Goal: Transaction & Acquisition: Purchase product/service

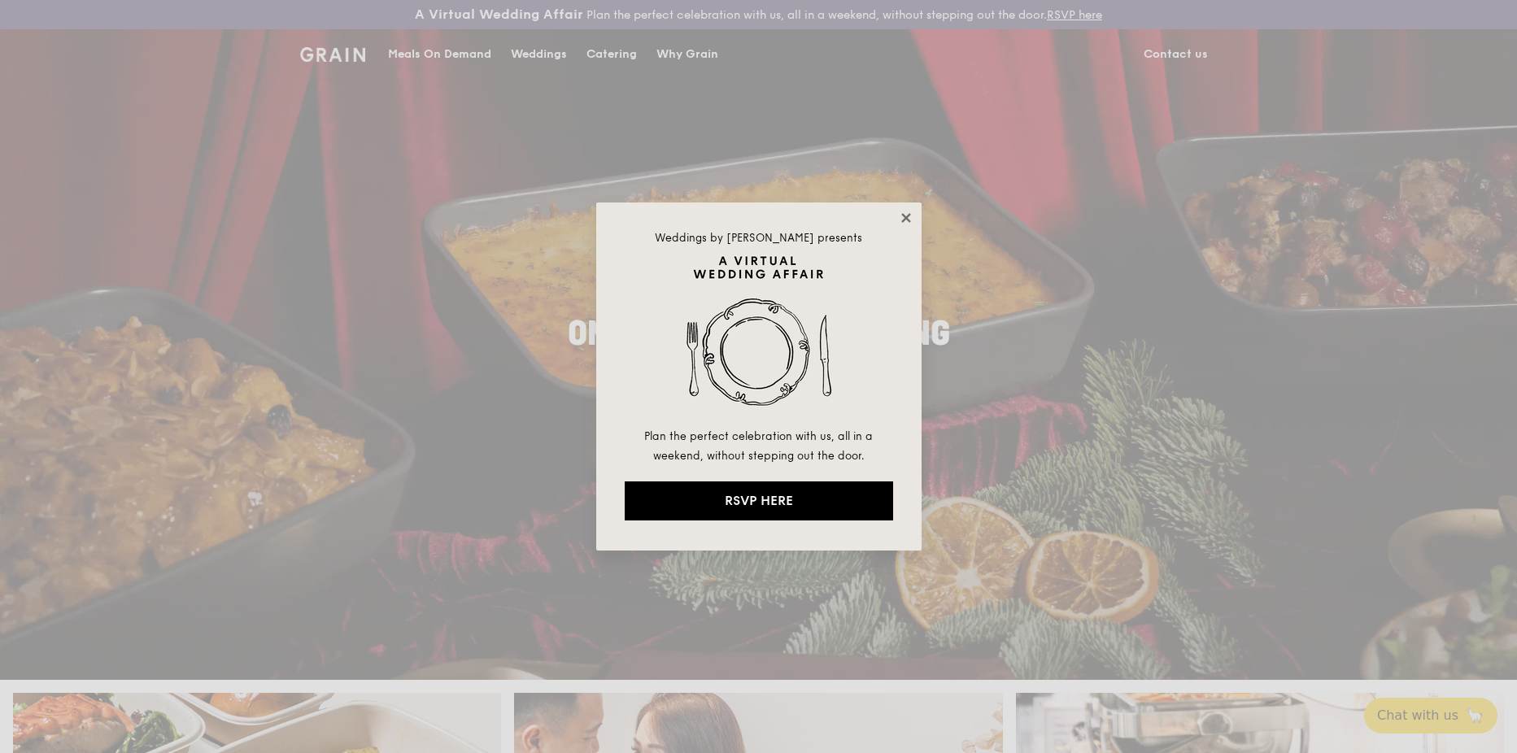
click at [905, 218] on icon at bounding box center [905, 217] width 9 height 9
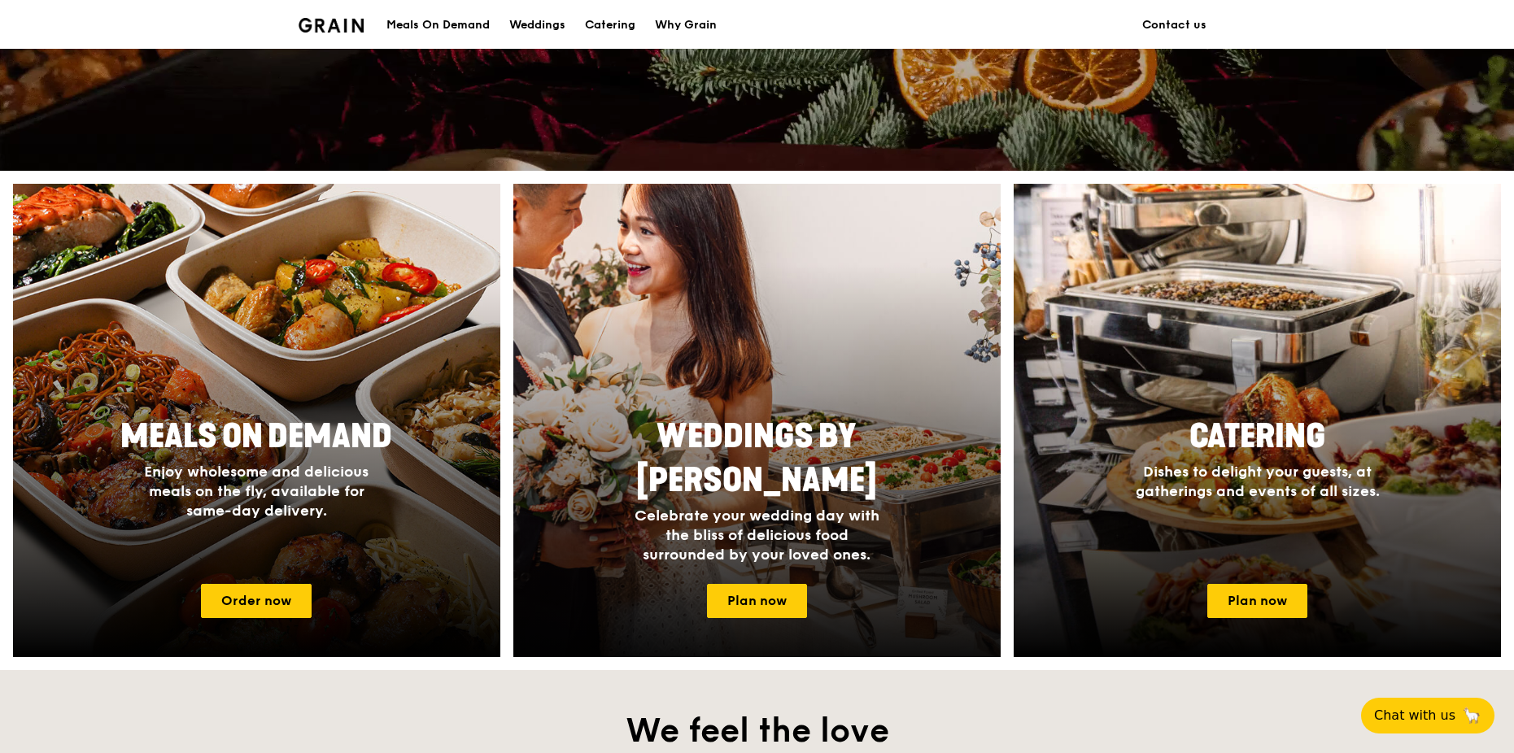
scroll to position [732, 0]
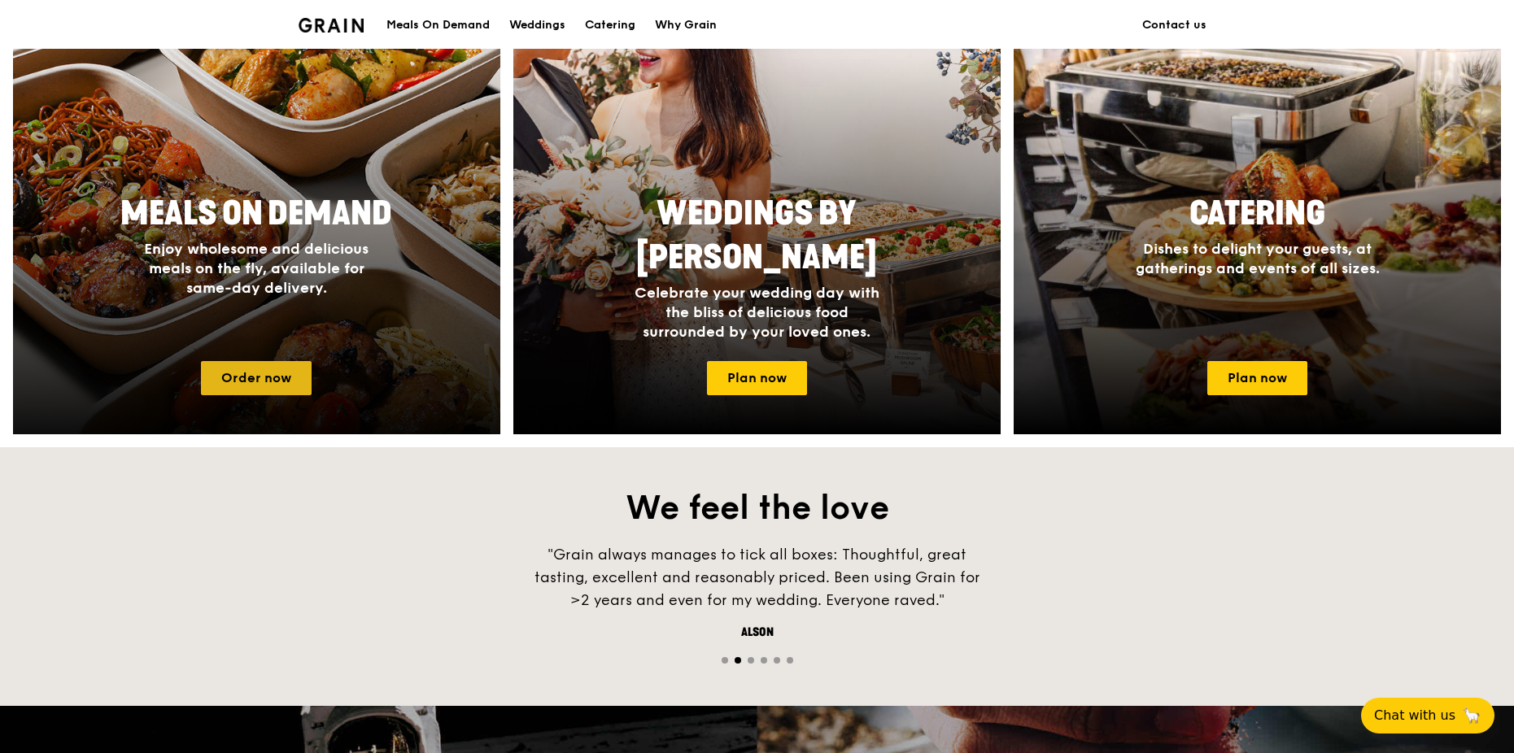
click at [265, 377] on link "Order now" at bounding box center [256, 378] width 111 height 34
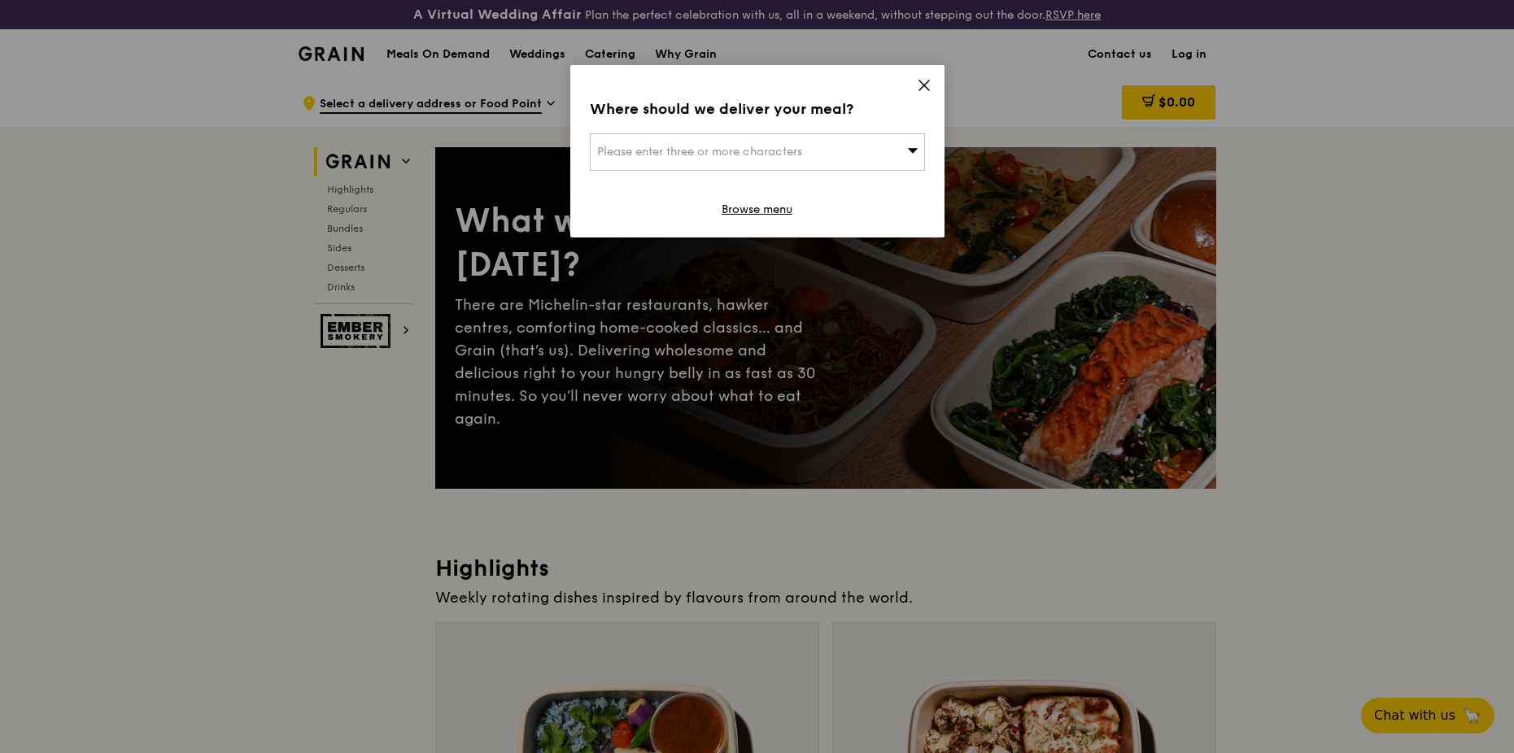
click at [924, 84] on icon at bounding box center [924, 85] width 15 height 15
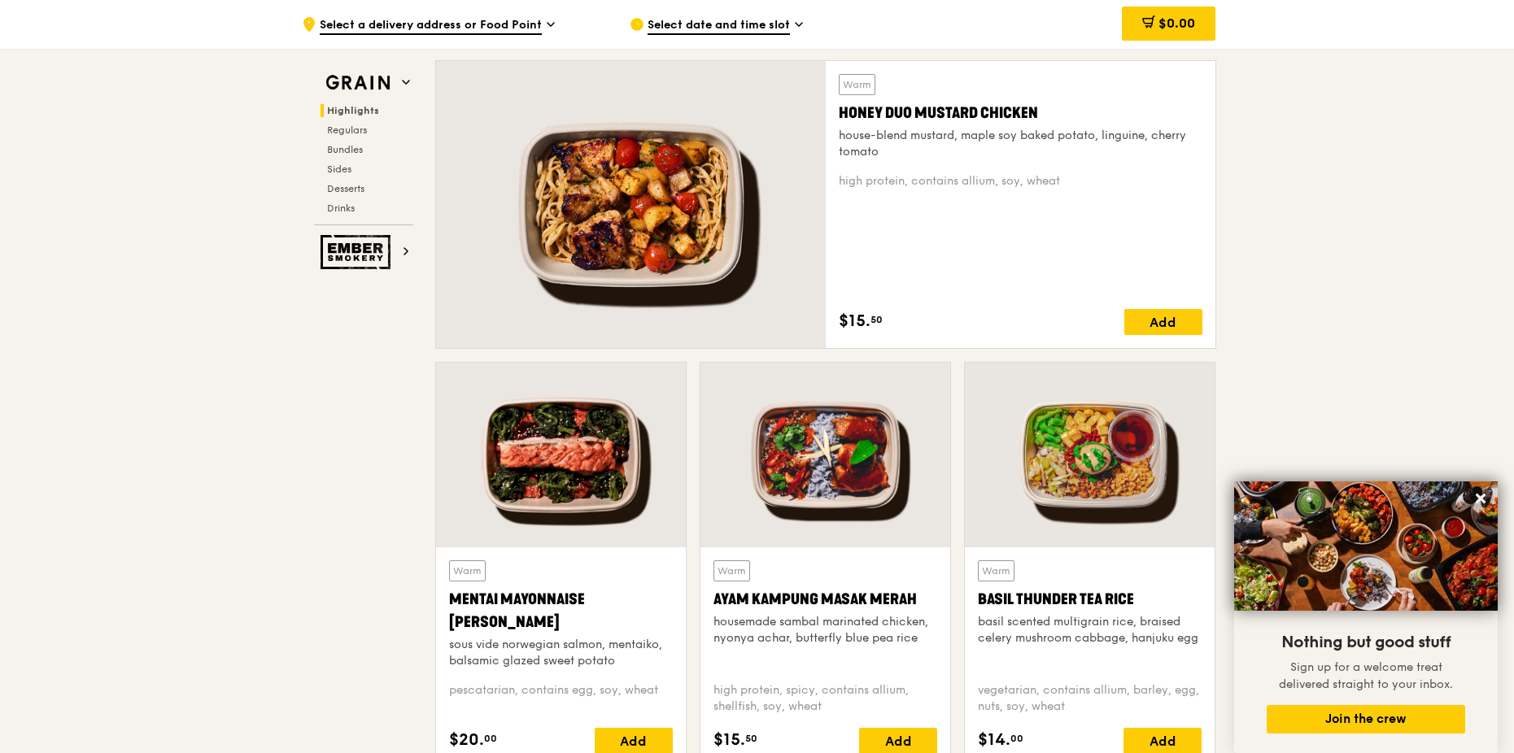
scroll to position [976, 0]
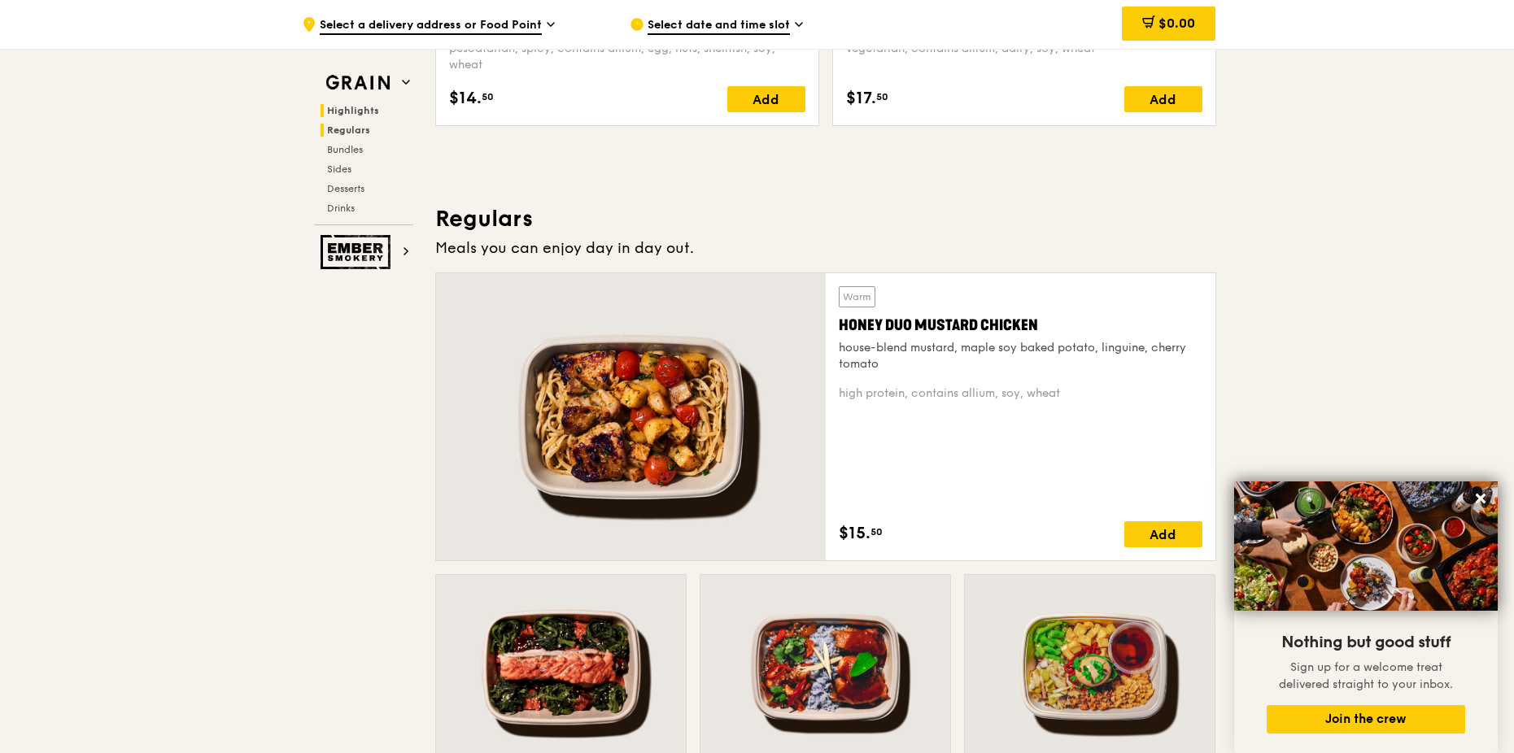
click at [361, 129] on span "Regulars" at bounding box center [348, 129] width 43 height 11
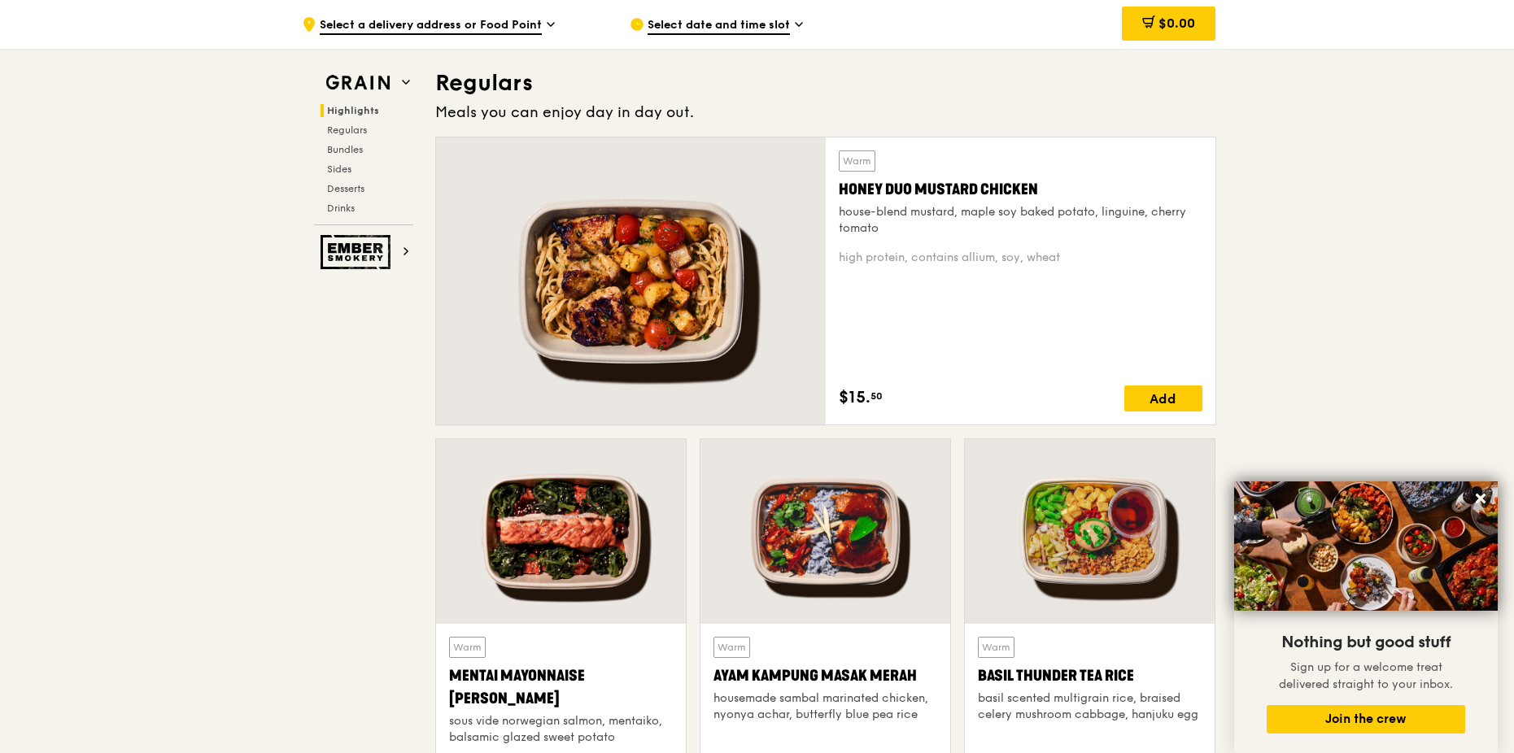
scroll to position [1115, 0]
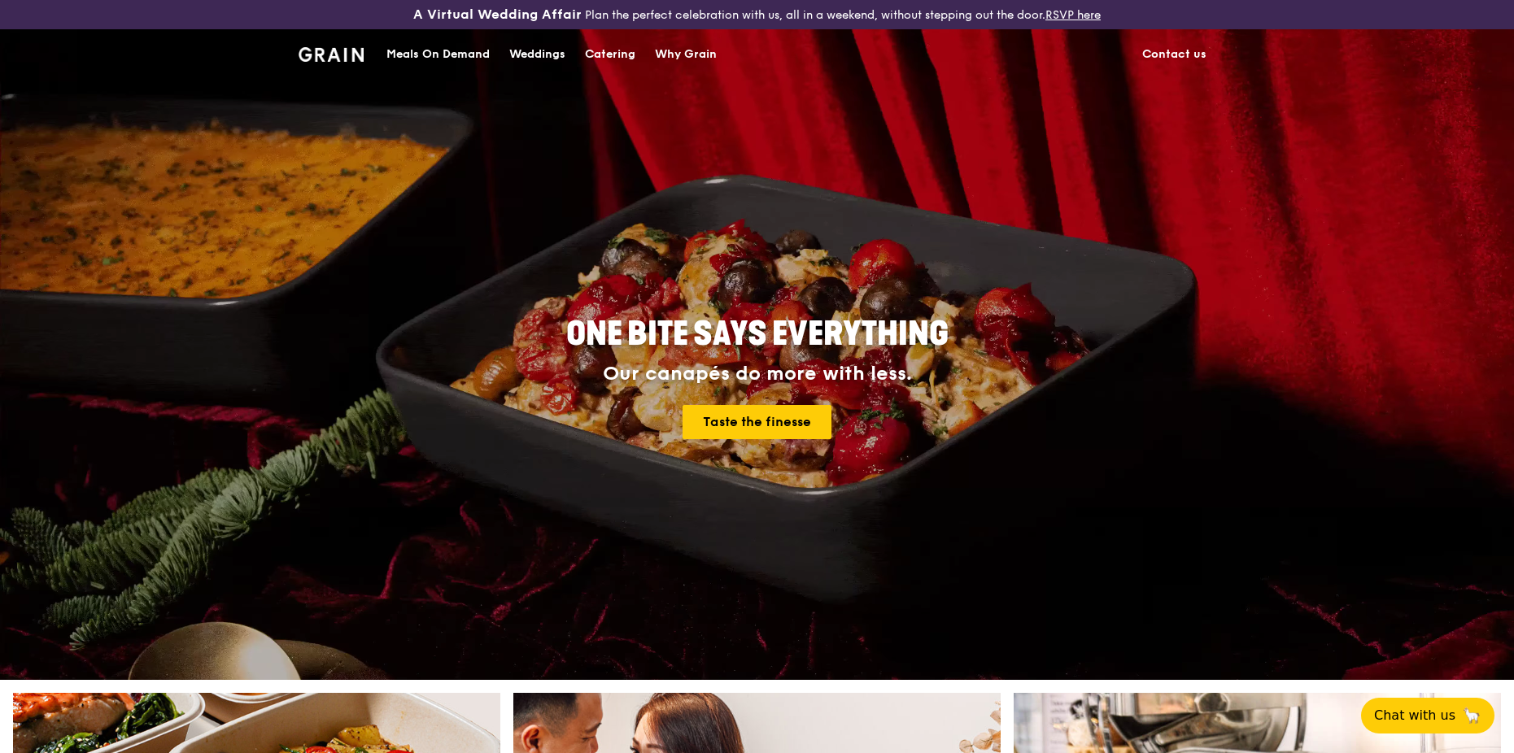
click at [466, 51] on div "Meals On Demand" at bounding box center [437, 54] width 103 height 49
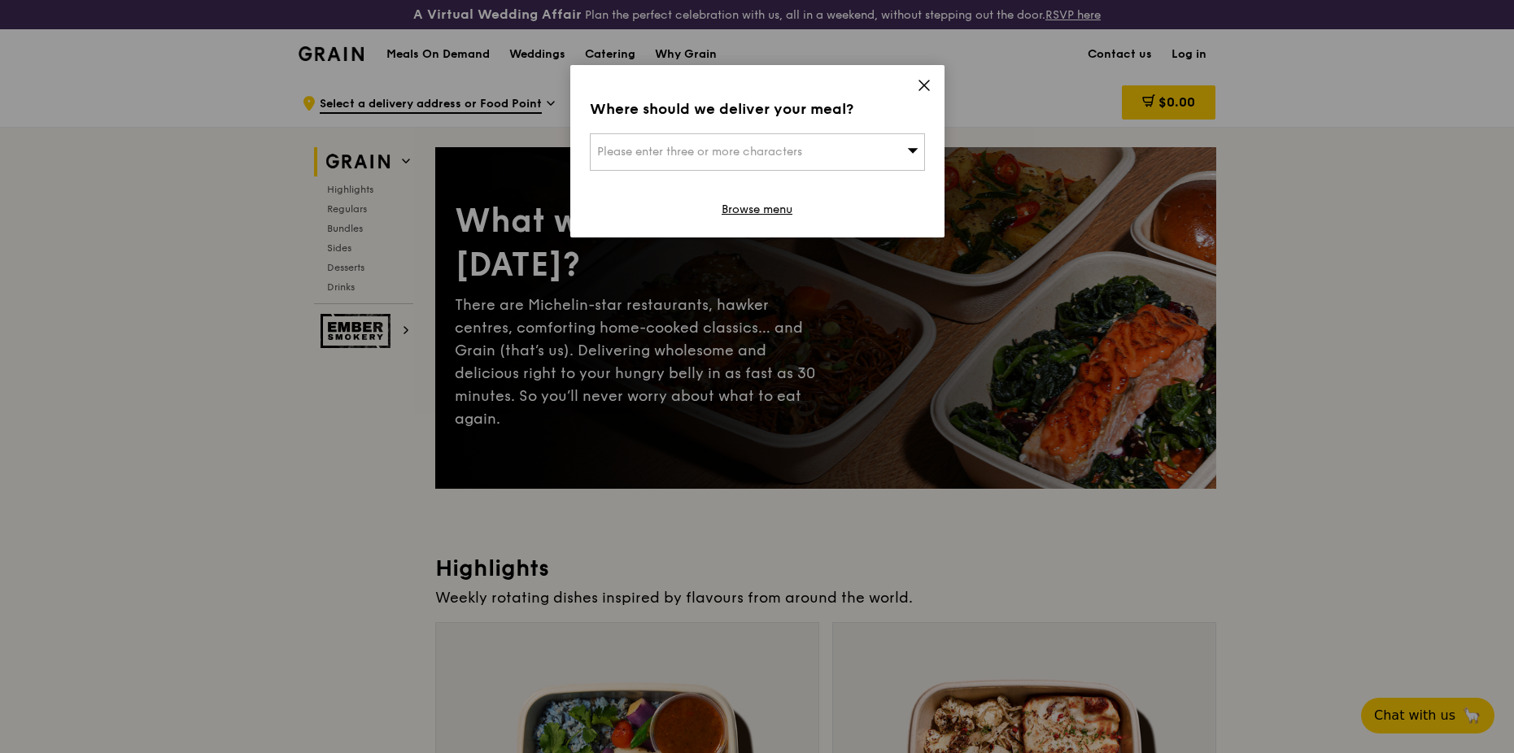
click at [926, 81] on icon at bounding box center [924, 85] width 15 height 15
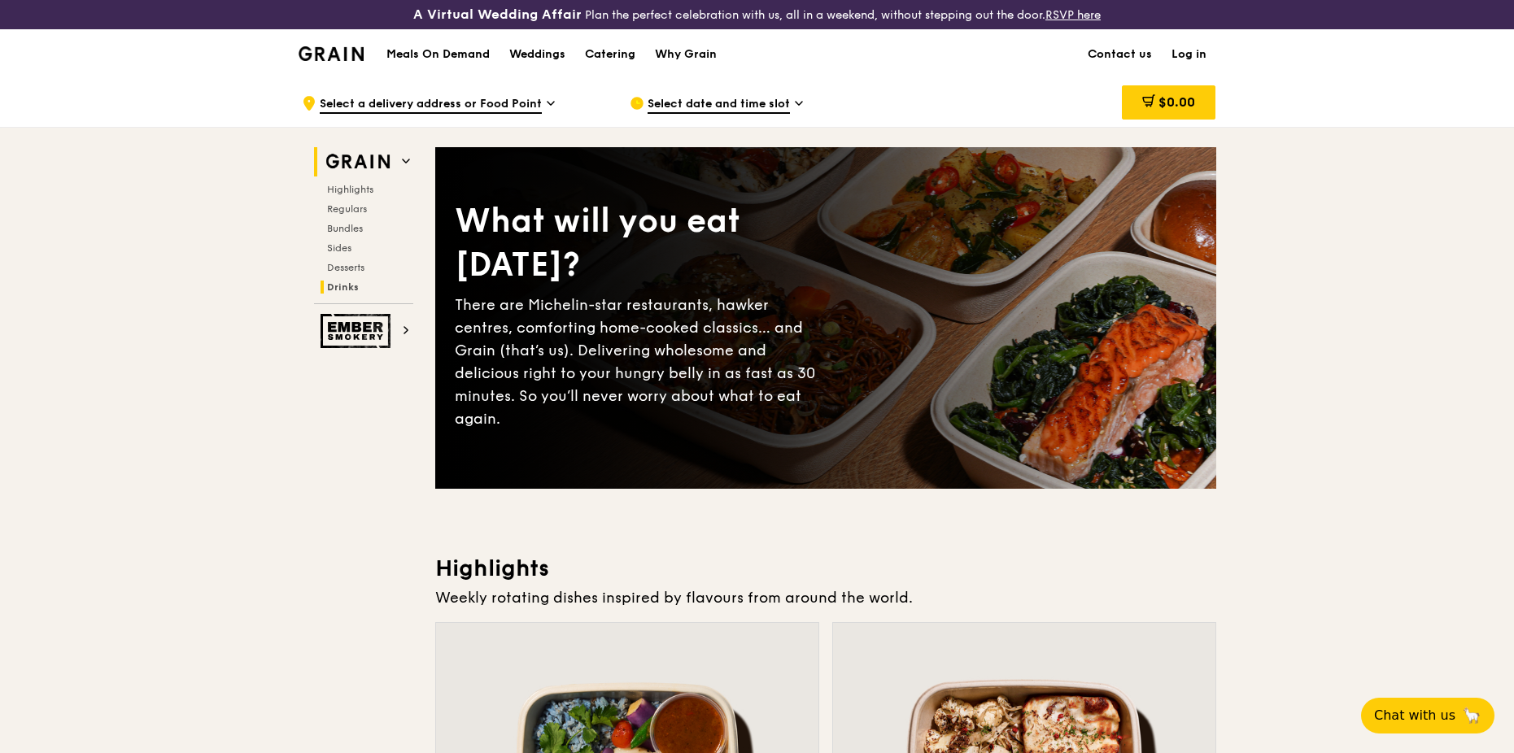
click at [345, 282] on span "Drinks" at bounding box center [343, 286] width 32 height 11
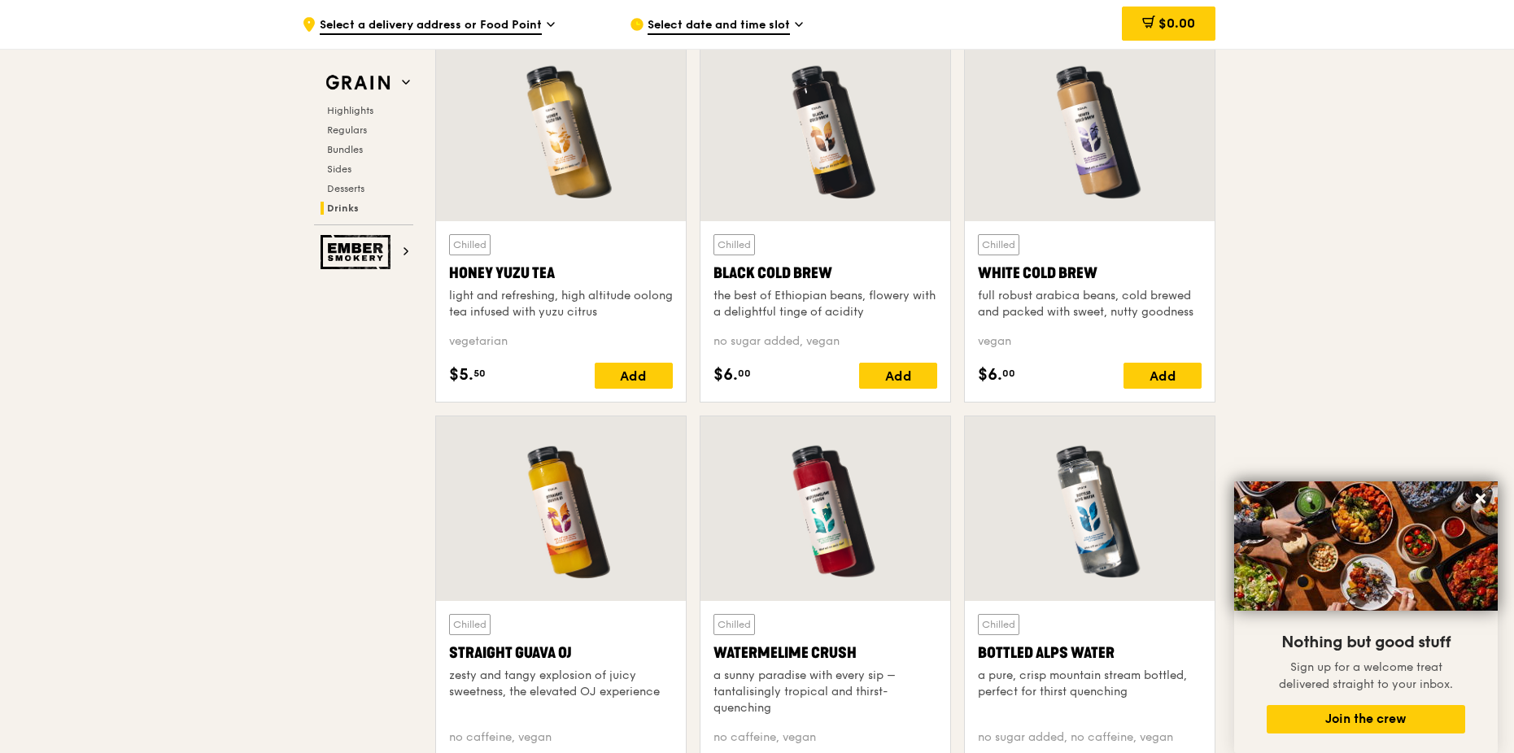
scroll to position [6244, 0]
